Goal: Task Accomplishment & Management: Complete application form

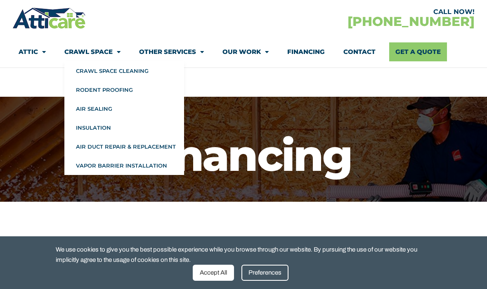
select select "[US_STATE] / [US_STATE][GEOGRAPHIC_DATA]"
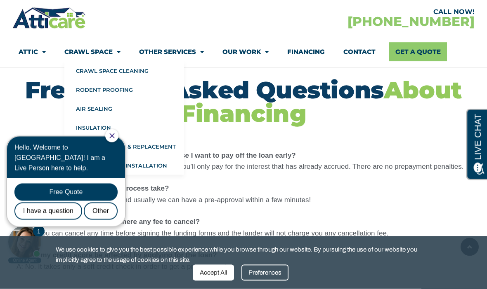
scroll to position [904, 0]
click at [113, 132] on link "Insulation" at bounding box center [124, 127] width 120 height 19
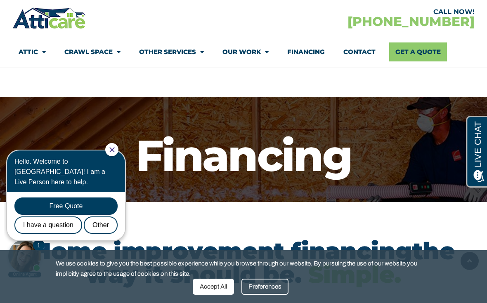
scroll to position [924, 0]
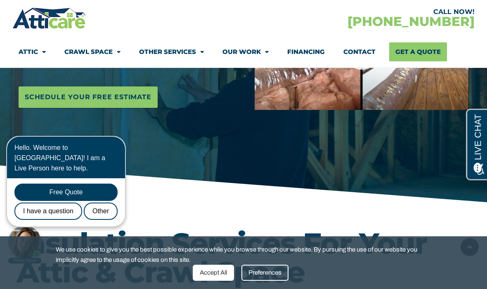
scroll to position [192, 0]
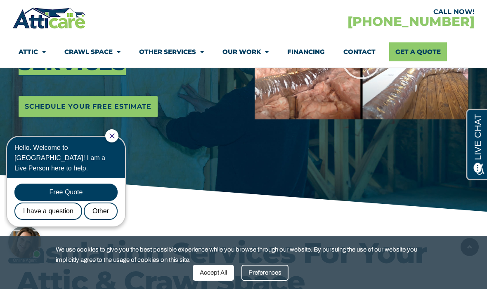
click at [132, 111] on span "Schedule Your Free Estimate" at bounding box center [88, 106] width 127 height 13
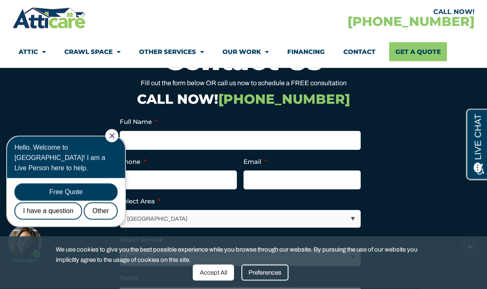
scroll to position [2494, 0]
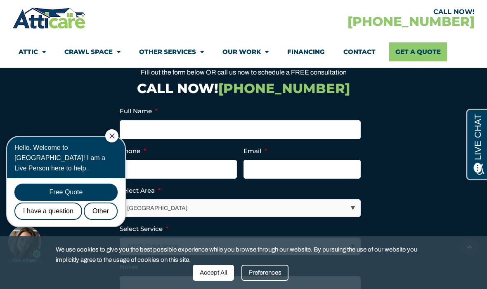
click at [115, 136] on icon "Close Chat" at bounding box center [111, 136] width 5 height 5
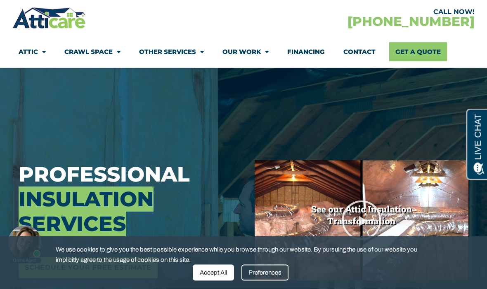
scroll to position [0, 0]
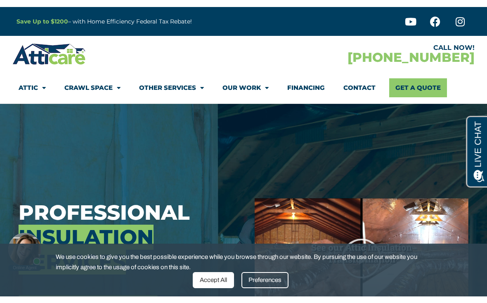
scroll to position [192, 0]
